Goal: Transaction & Acquisition: Purchase product/service

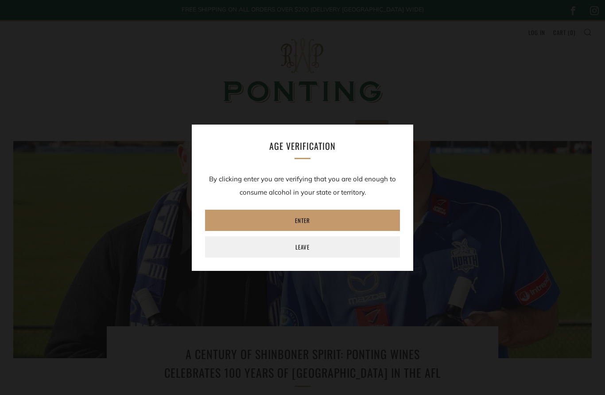
click at [336, 221] on link "Enter" at bounding box center [302, 220] width 195 height 21
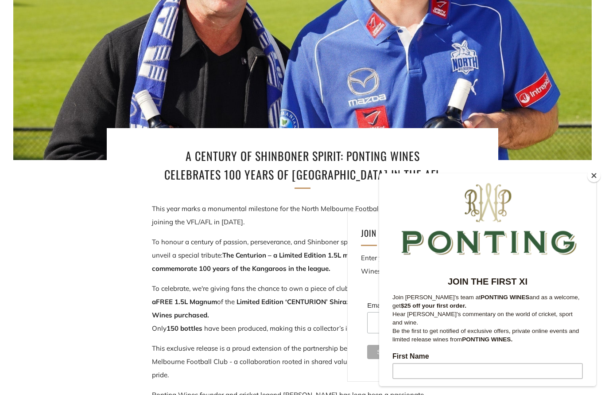
scroll to position [41, 0]
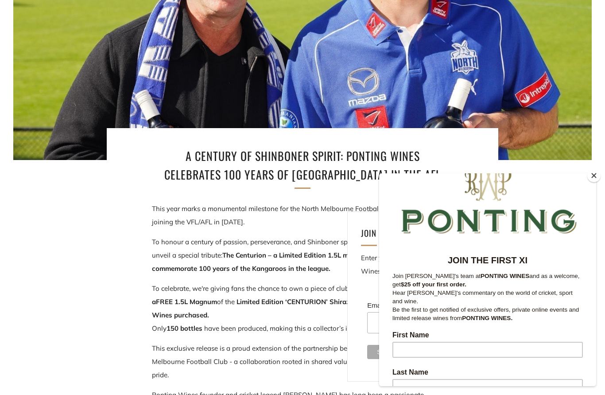
click at [593, 182] on button "Close" at bounding box center [593, 175] width 13 height 13
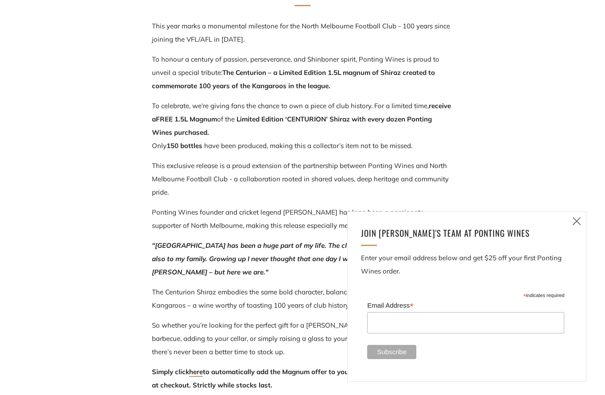
scroll to position [383, 0]
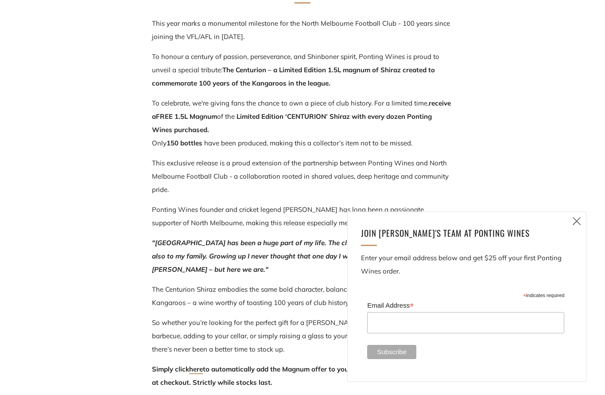
click at [577, 226] on icon at bounding box center [577, 220] width 11 height 11
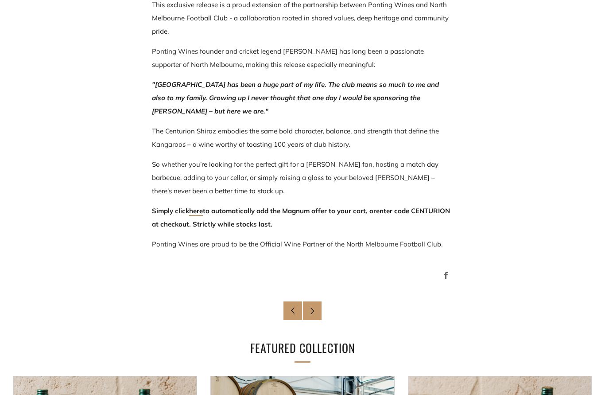
scroll to position [599, 0]
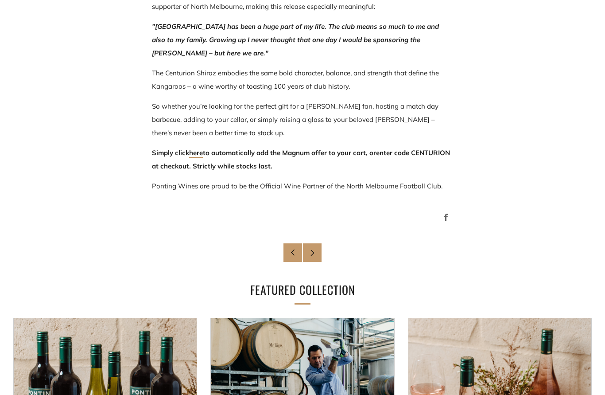
click at [199, 152] on link "here" at bounding box center [196, 152] width 14 height 9
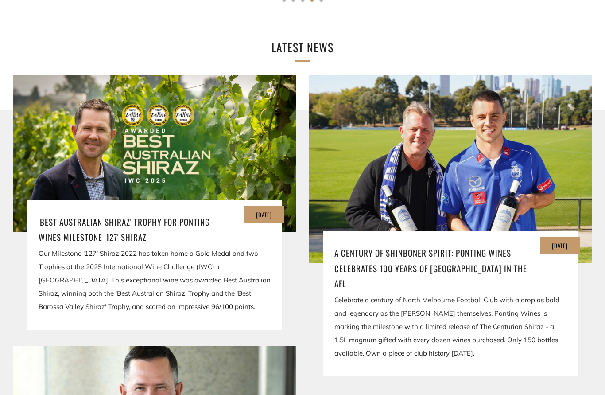
scroll to position [1531, 0]
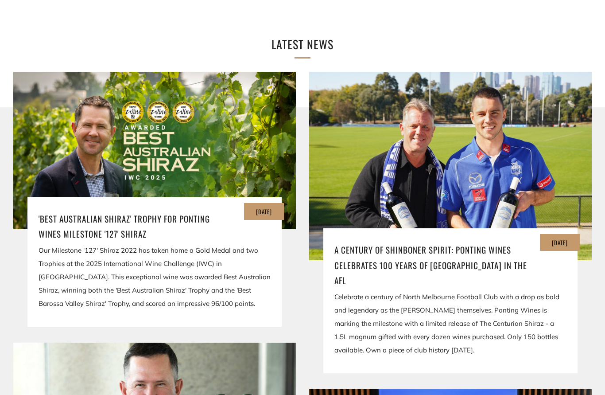
click at [549, 345] on div "01 Jul A Century of Shinboner Spirit: Ponting Wines Celebrates 100 Years of Nor…" at bounding box center [450, 301] width 254 height 145
click at [532, 290] on div "Celebrate a century of North Melbourne Football Club with a drop as bold and le…" at bounding box center [450, 323] width 232 height 66
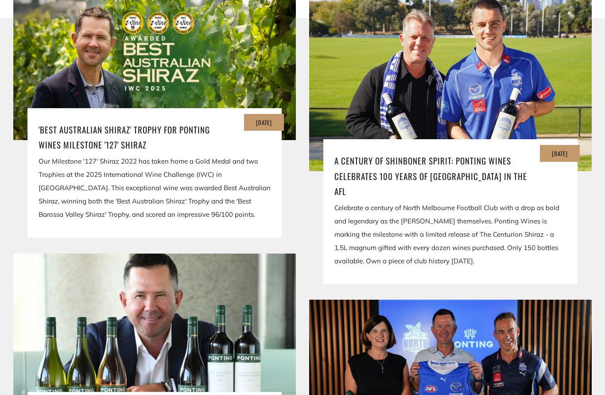
scroll to position [1621, 0]
click at [559, 149] on time "[DATE]" at bounding box center [560, 153] width 16 height 9
click at [440, 153] on h3 "A Century of Shinboner Spirit: Ponting Wines Celebrates 100 Years of [GEOGRAPHI…" at bounding box center [450, 176] width 232 height 46
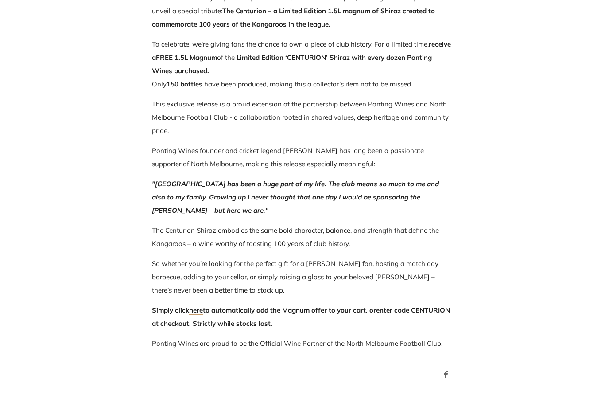
scroll to position [442, 0]
click at [202, 313] on link "here" at bounding box center [196, 310] width 14 height 9
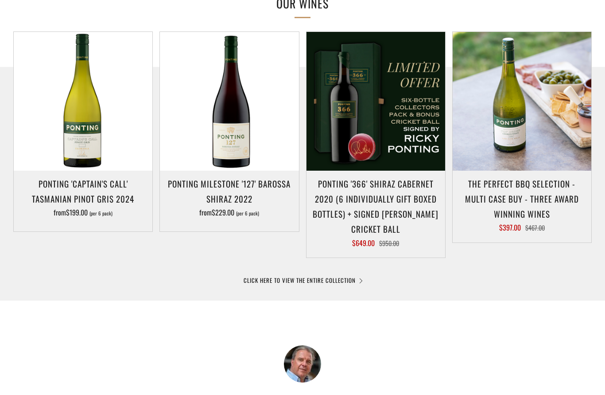
scroll to position [440, 0]
click at [53, 59] on img at bounding box center [83, 100] width 139 height 139
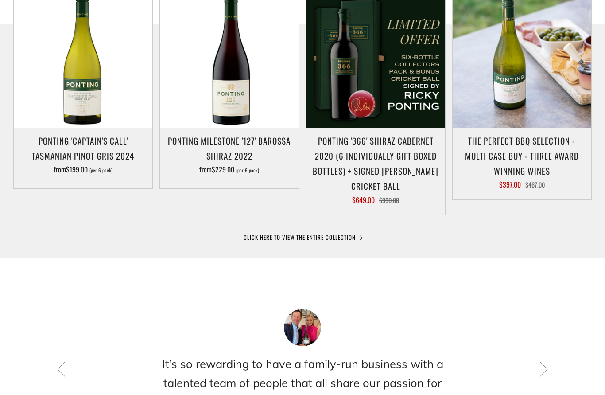
scroll to position [471, 0]
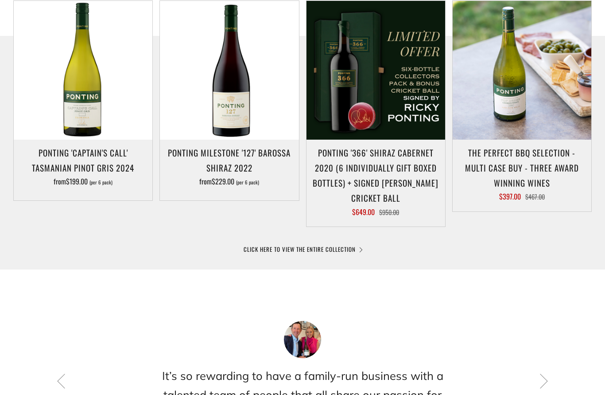
click at [359, 245] on link "CLICK HERE TO VIEW THE ENTIRE COLLECTION" at bounding box center [303, 249] width 118 height 9
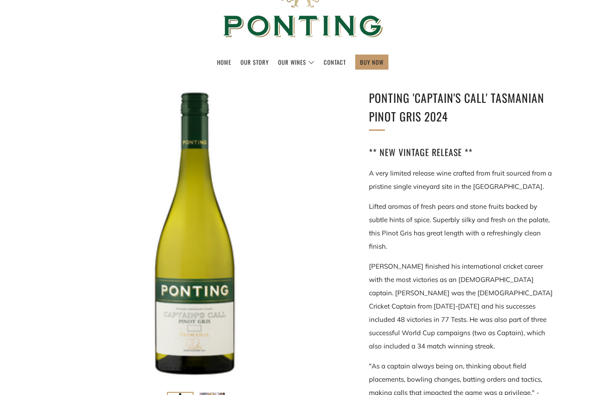
scroll to position [64, 0]
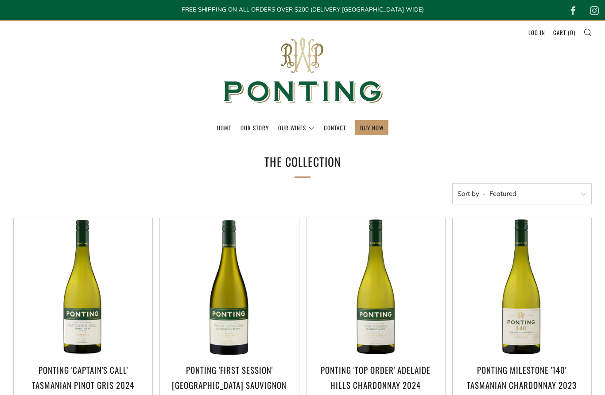
click at [0, 0] on link "The Collection" at bounding box center [0, 0] width 0 height 0
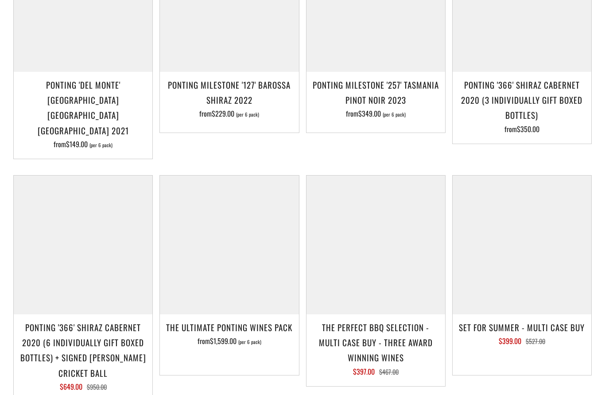
scroll to position [762, 0]
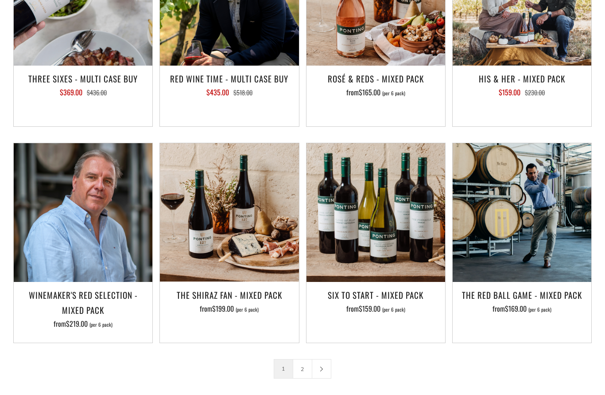
click at [569, 316] on div "Add to Cart The Red Ball Game - Mixed Pack from $169.00 (per 6 pack)" at bounding box center [519, 251] width 146 height 216
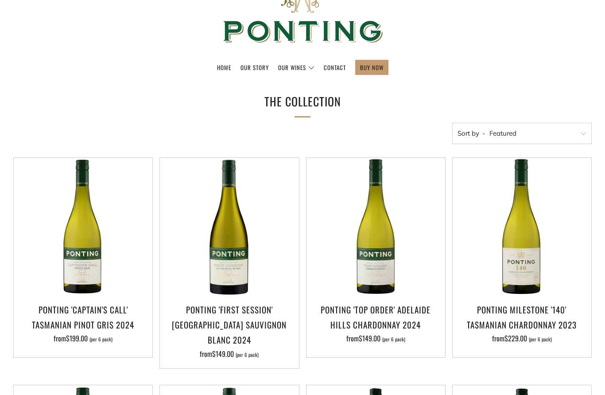
scroll to position [0, 0]
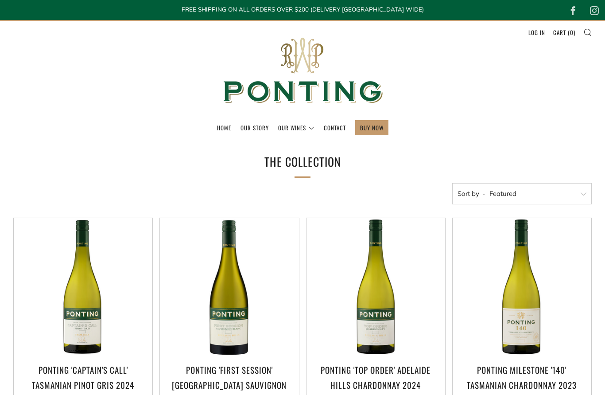
click at [225, 126] on link "Home" at bounding box center [224, 128] width 14 height 14
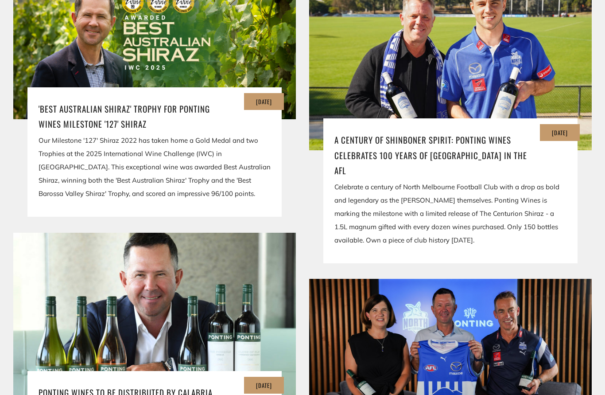
scroll to position [1618, 0]
click at [452, 191] on div "Celebrate a century of North Melbourne Football Club with a drop as bold and le…" at bounding box center [450, 213] width 232 height 66
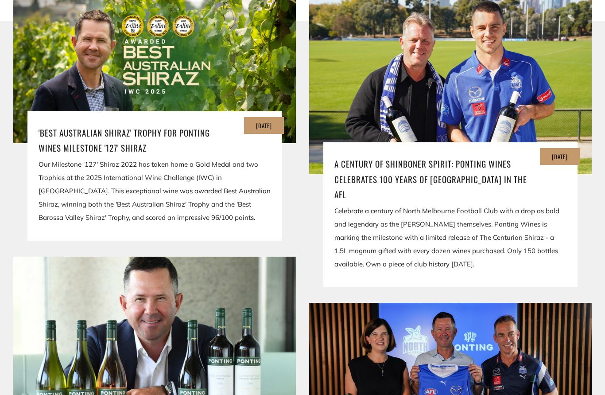
click at [487, 204] on div "Celebrate a century of North Melbourne Football Club with a drop as bold and le…" at bounding box center [450, 237] width 232 height 66
click at [461, 89] on img at bounding box center [450, 80] width 283 height 188
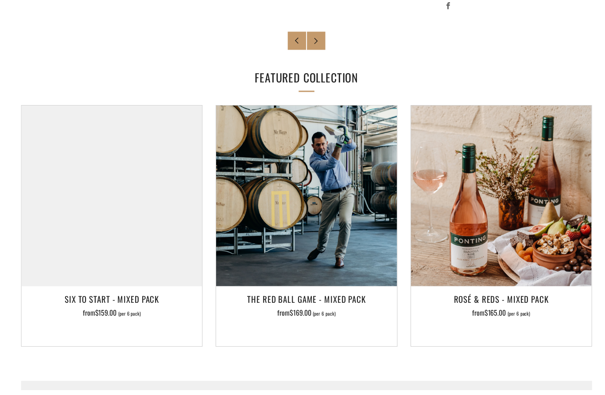
scroll to position [822, 0]
